Goal: Task Accomplishment & Management: Manage account settings

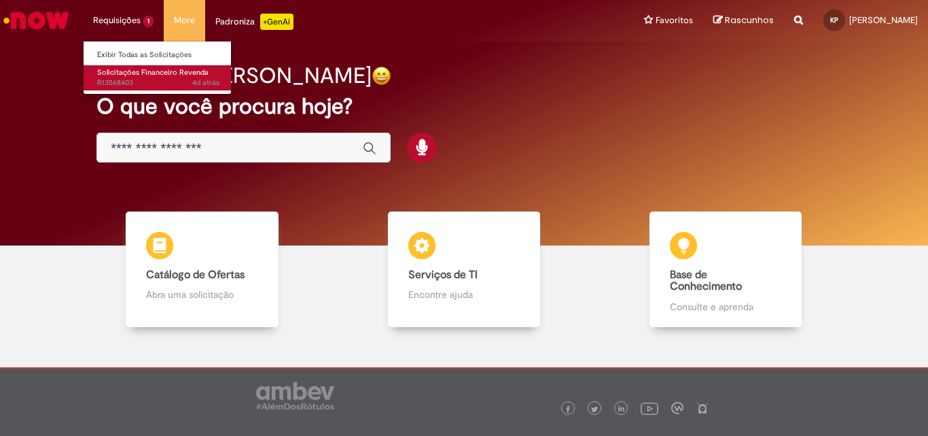
click at [135, 81] on span "4d atrás 4 dias atrás R13568403" at bounding box center [158, 82] width 122 height 11
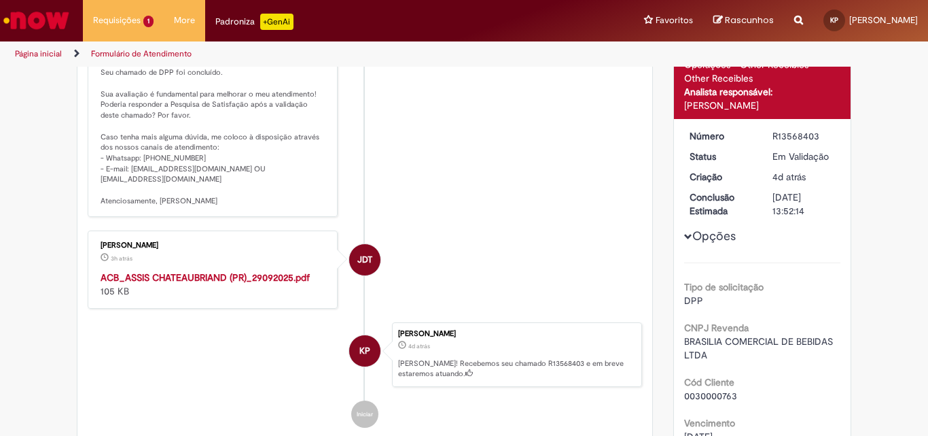
scroll to position [214, 0]
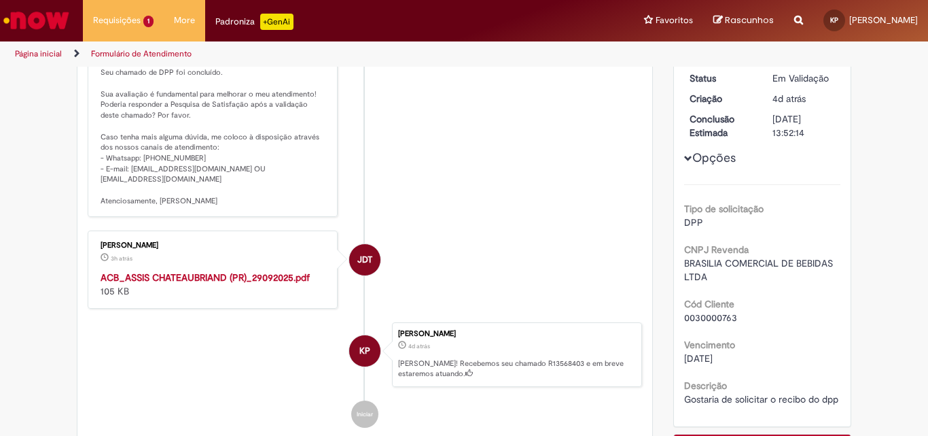
click at [243, 283] on strong "ACB_ASSIS CHATEAUBRIAND (PR)_29092025.pdf" at bounding box center [205, 277] width 209 height 12
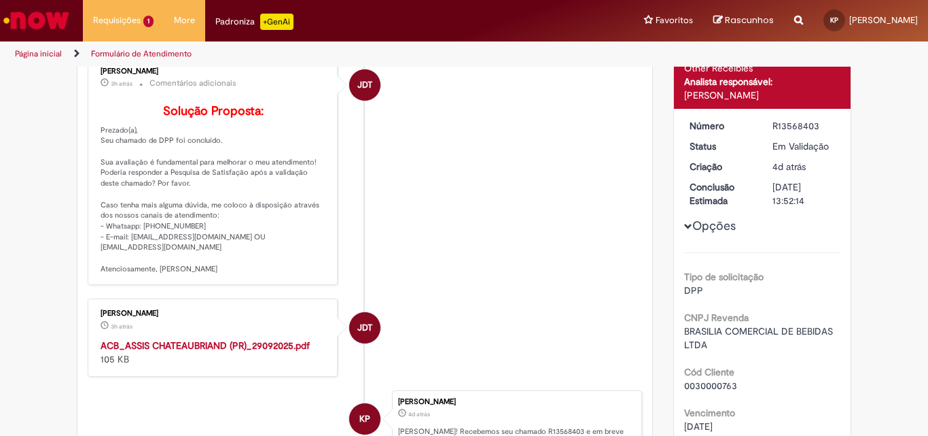
scroll to position [0, 0]
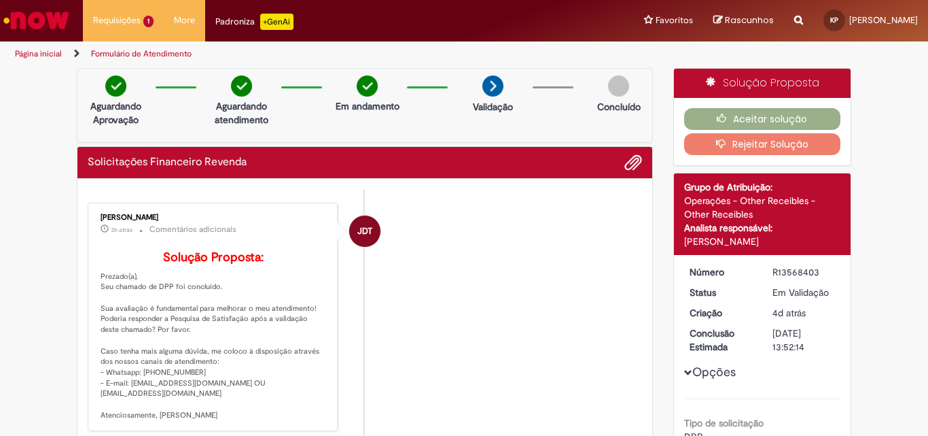
click at [779, 145] on button "Rejeitar Solução" at bounding box center [762, 144] width 157 height 22
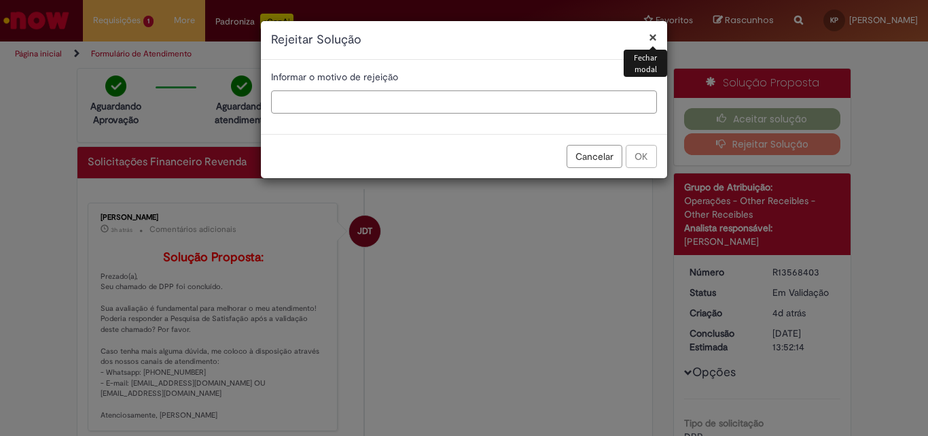
click at [442, 107] on input "text" at bounding box center [464, 101] width 386 height 23
type input "*"
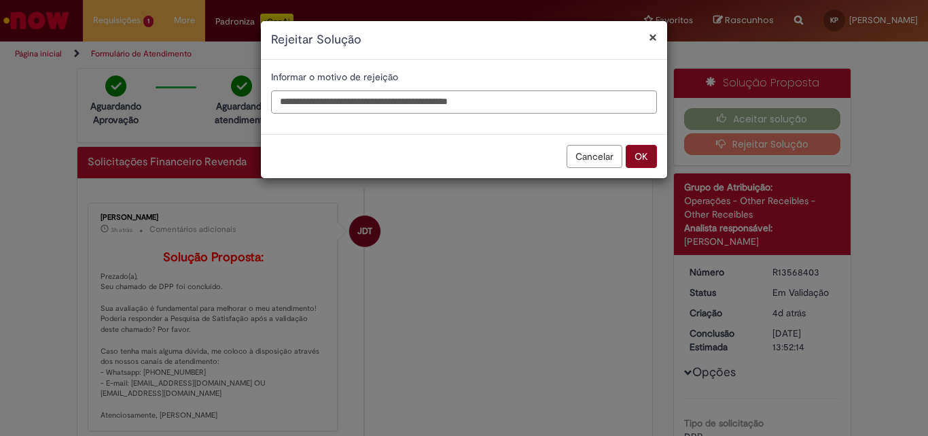
type input "**********"
click at [656, 162] on button "OK" at bounding box center [641, 156] width 31 height 23
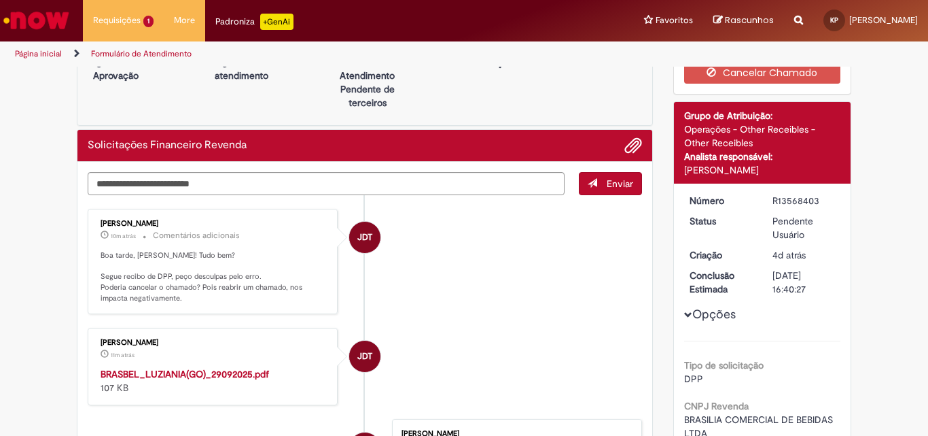
scroll to position [68, 0]
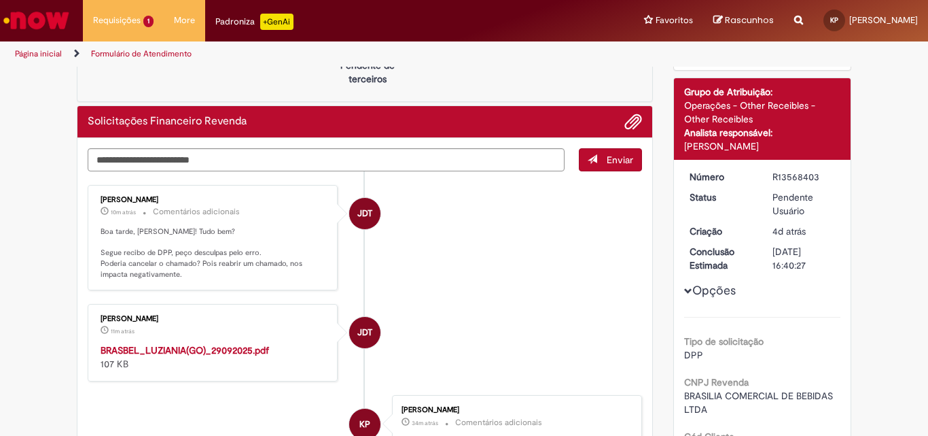
click at [239, 349] on strong "BRASBEL_LUZIANIA(GO)_29092025.pdf" at bounding box center [185, 350] width 169 height 12
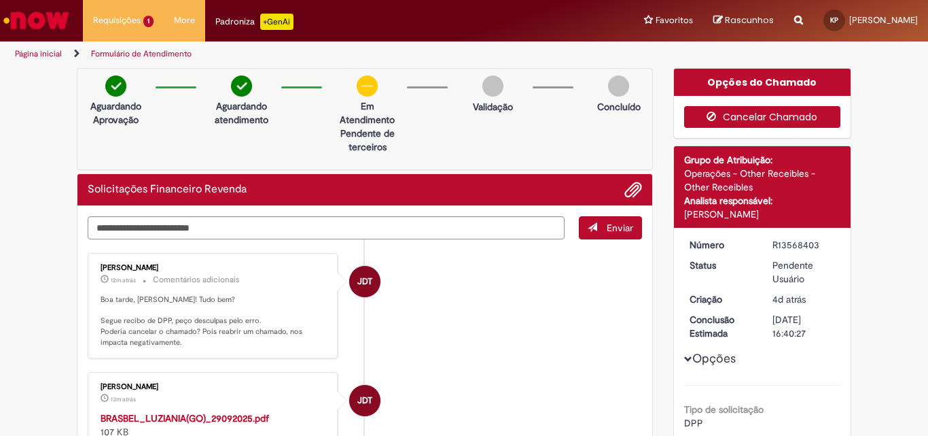
click at [755, 114] on button "Cancelar Chamado" at bounding box center [762, 117] width 157 height 22
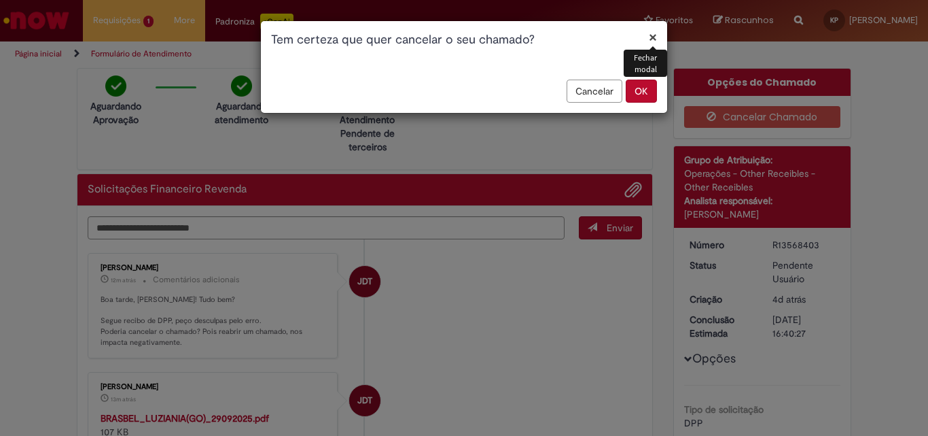
click at [644, 95] on button "OK" at bounding box center [641, 91] width 31 height 23
